Goal: Book appointment/travel/reservation

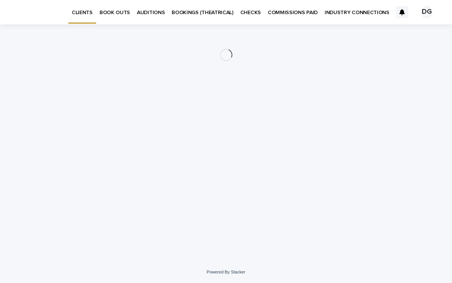
click at [111, 9] on p "BOOK OUTS" at bounding box center [115, 8] width 31 height 16
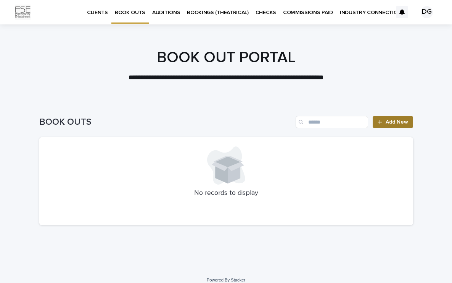
click at [387, 121] on span "Add New" at bounding box center [397, 121] width 22 height 5
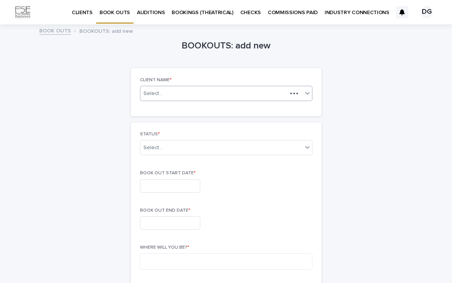
click at [245, 93] on div "Select..." at bounding box center [213, 94] width 147 height 10
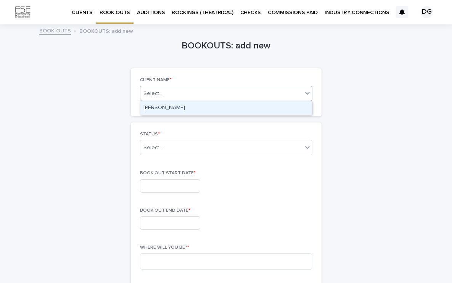
click at [156, 106] on div "[PERSON_NAME]" at bounding box center [226, 107] width 172 height 13
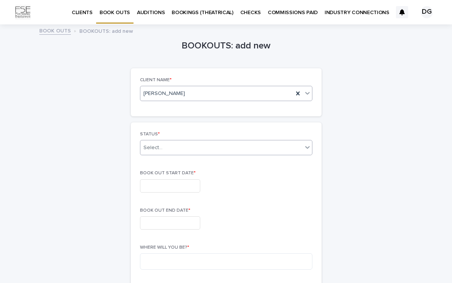
click at [161, 147] on div "Select..." at bounding box center [152, 148] width 19 height 8
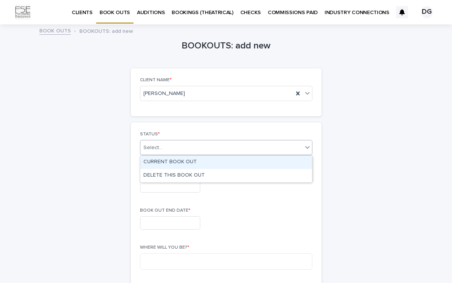
click at [157, 161] on div "CURRENT BOOK OUT" at bounding box center [226, 162] width 172 height 13
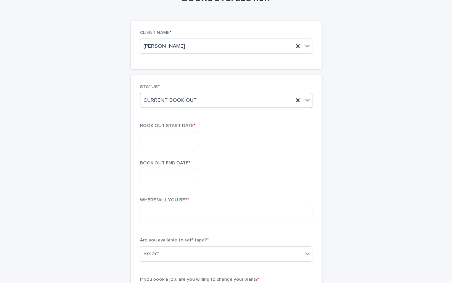
scroll to position [50, 0]
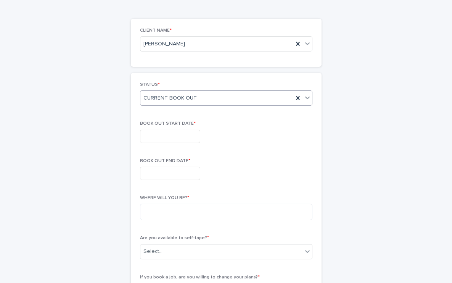
click at [151, 139] on input "text" at bounding box center [170, 136] width 60 height 13
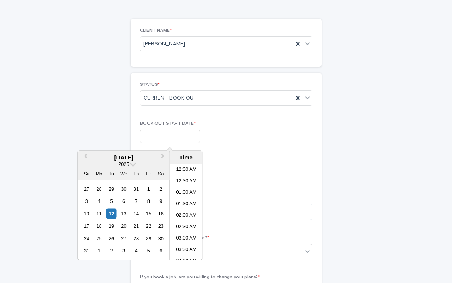
scroll to position [324, 0]
click at [159, 156] on button "Next Month" at bounding box center [163, 158] width 12 height 12
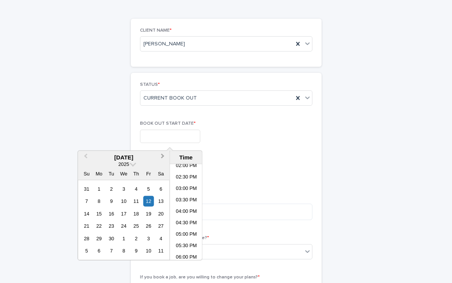
click at [159, 156] on button "Next Month" at bounding box center [163, 158] width 12 height 12
click at [112, 212] on div "14" at bounding box center [111, 213] width 10 height 10
type input "**********"
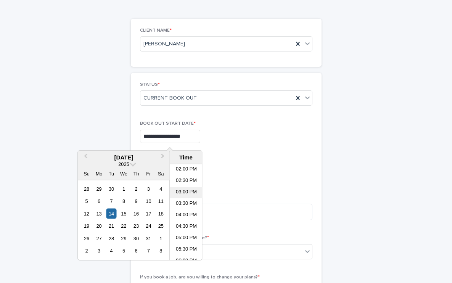
scroll to position [320, 0]
click at [232, 164] on div "BOOK OUT END DATE *" at bounding box center [226, 172] width 172 height 28
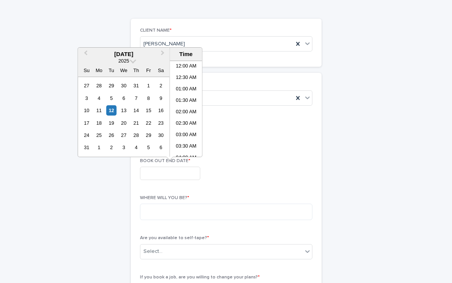
click at [181, 173] on input "text" at bounding box center [170, 173] width 60 height 13
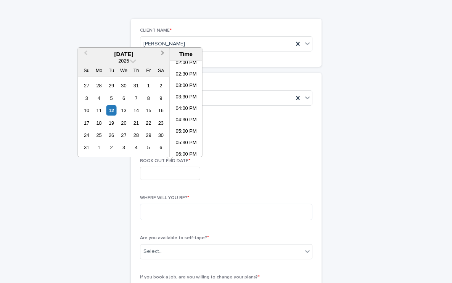
click at [163, 53] on span "Next Month" at bounding box center [163, 54] width 0 height 10
click at [124, 122] on div "22" at bounding box center [124, 123] width 10 height 10
type input "**********"
click at [244, 161] on p "BOOK OUT END DATE *" at bounding box center [226, 160] width 172 height 5
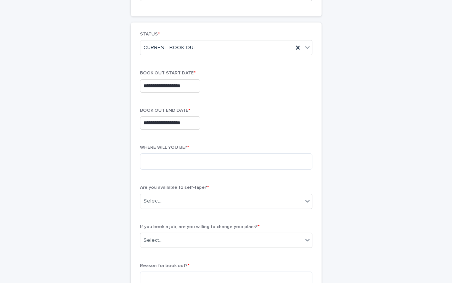
scroll to position [106, 0]
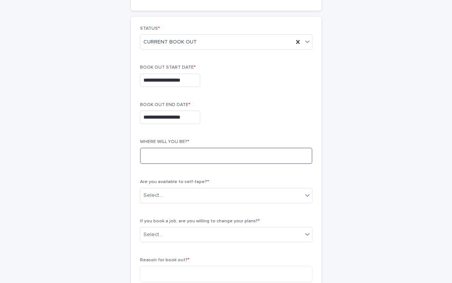
click at [244, 161] on textarea at bounding box center [226, 156] width 172 height 16
type textarea "********"
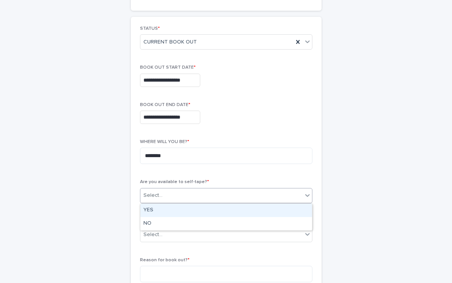
click at [232, 197] on div "Select..." at bounding box center [221, 195] width 162 height 13
click at [229, 210] on div "YES" at bounding box center [226, 210] width 172 height 13
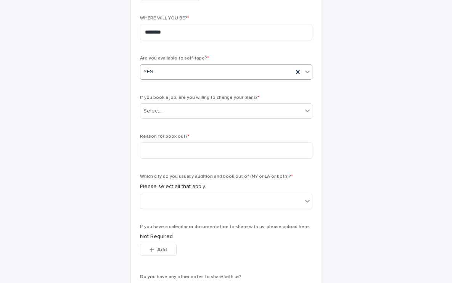
scroll to position [238, 0]
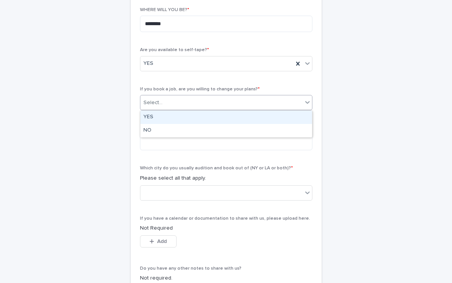
click at [190, 104] on div "Select..." at bounding box center [221, 102] width 162 height 13
click at [185, 118] on div "YES" at bounding box center [226, 117] width 172 height 13
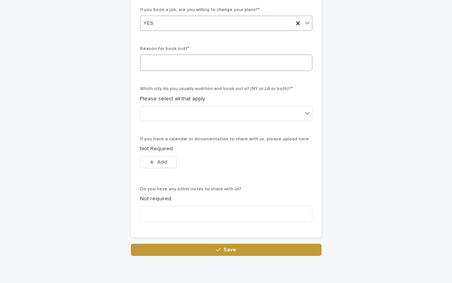
scroll to position [327, 0]
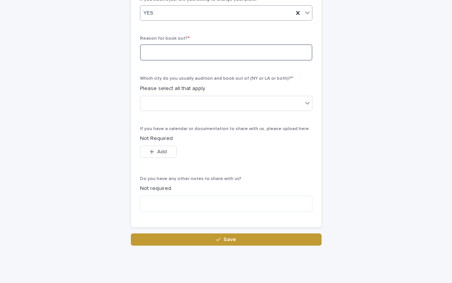
click at [181, 52] on textarea at bounding box center [226, 52] width 172 height 16
type textarea "******"
click at [182, 106] on div at bounding box center [221, 103] width 162 height 13
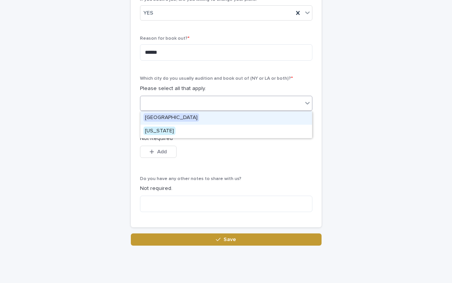
click at [169, 117] on span "[GEOGRAPHIC_DATA]" at bounding box center [171, 117] width 56 height 8
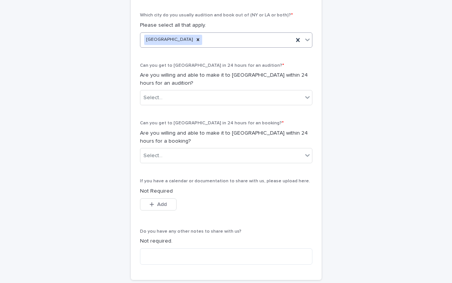
scroll to position [400, 0]
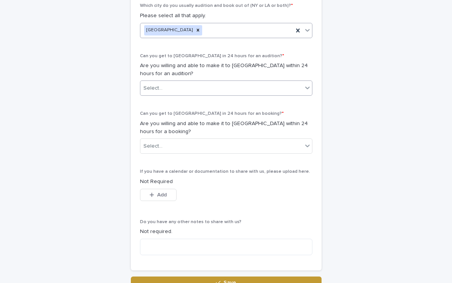
click at [157, 89] on div "Select..." at bounding box center [152, 88] width 19 height 8
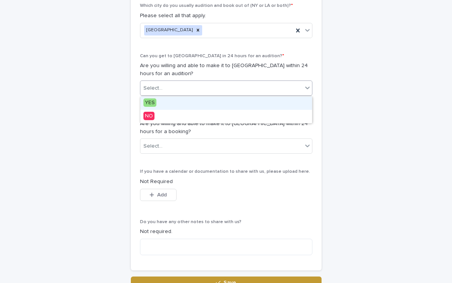
click at [157, 102] on div "YES" at bounding box center [226, 102] width 172 height 13
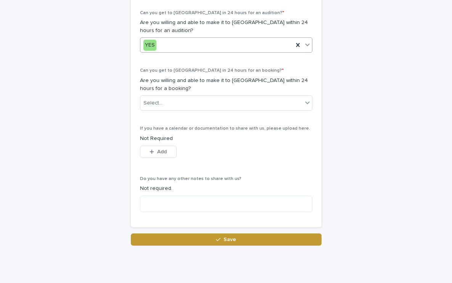
scroll to position [443, 0]
click at [153, 107] on div "Select..." at bounding box center [221, 102] width 162 height 13
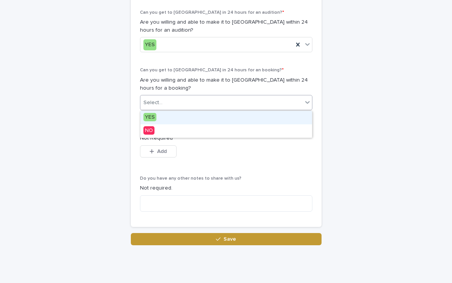
click at [153, 118] on span "YES" at bounding box center [149, 117] width 13 height 8
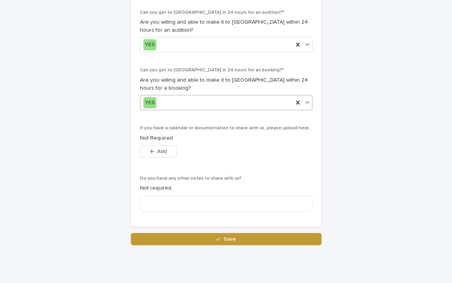
scroll to position [465, 0]
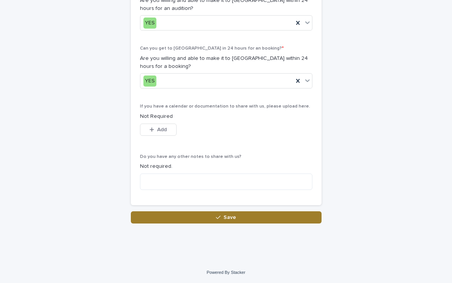
click at [178, 217] on button "Save" at bounding box center [226, 217] width 191 height 12
